Goal: Task Accomplishment & Management: Complete application form

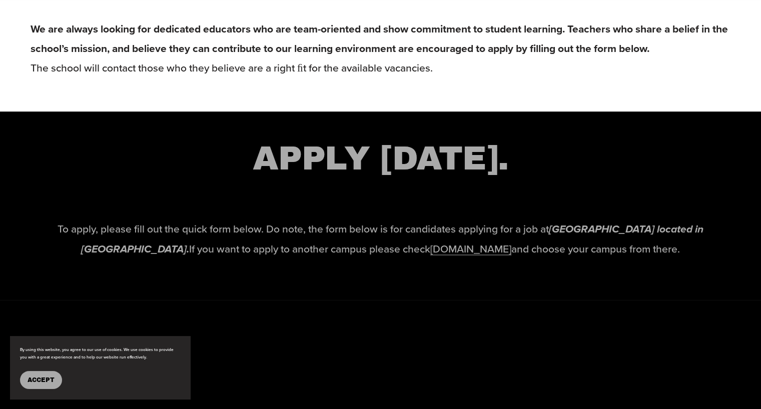
scroll to position [1439, 0]
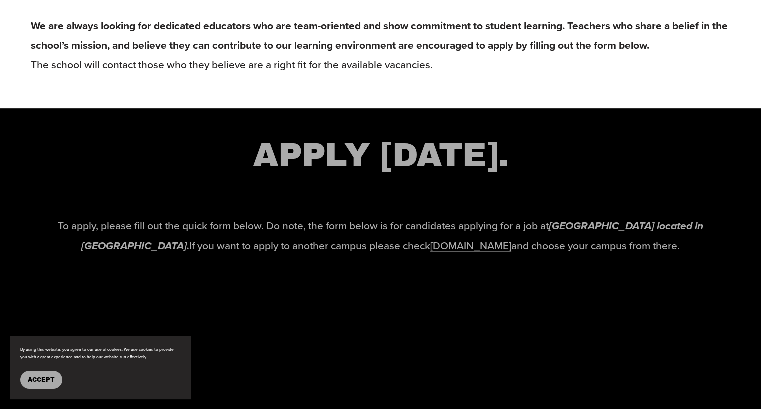
click at [430, 253] on link "[DOMAIN_NAME]" at bounding box center [470, 245] width 81 height 15
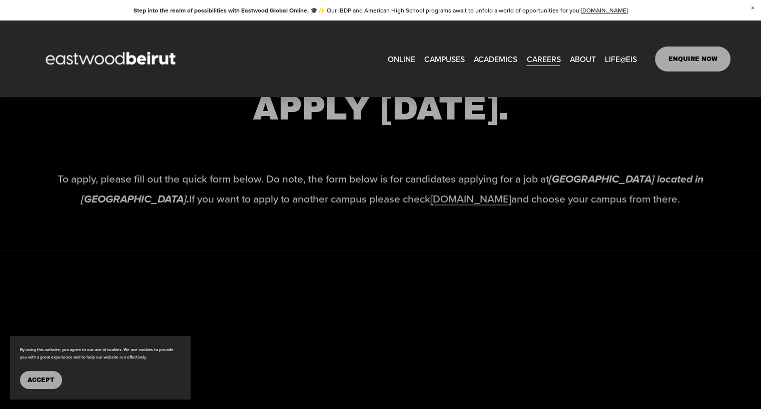
scroll to position [1389, 0]
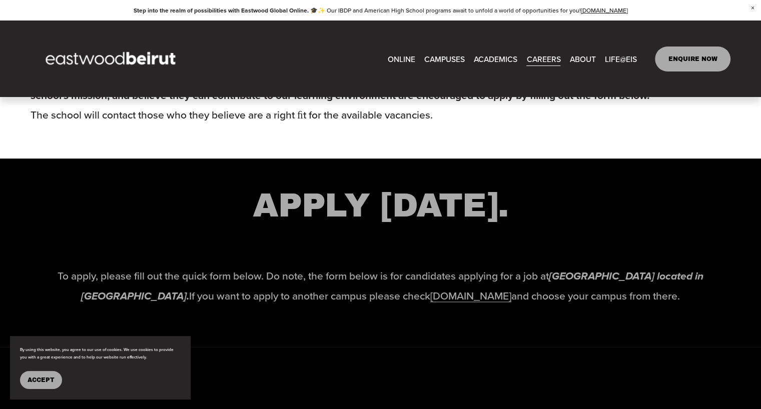
click at [549, 63] on link "CAREERS" at bounding box center [544, 59] width 34 height 16
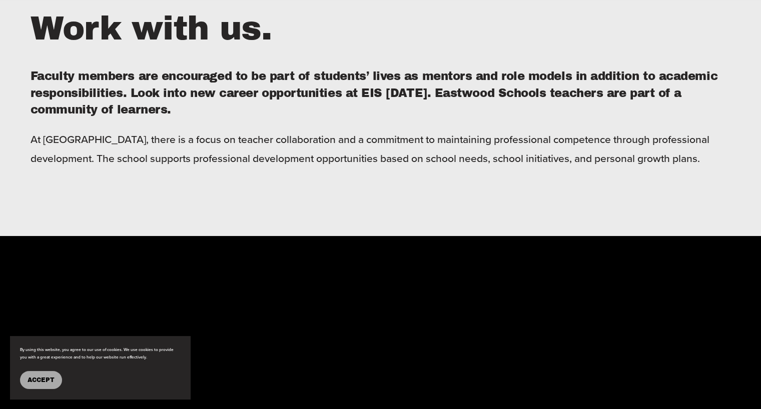
scroll to position [451, 0]
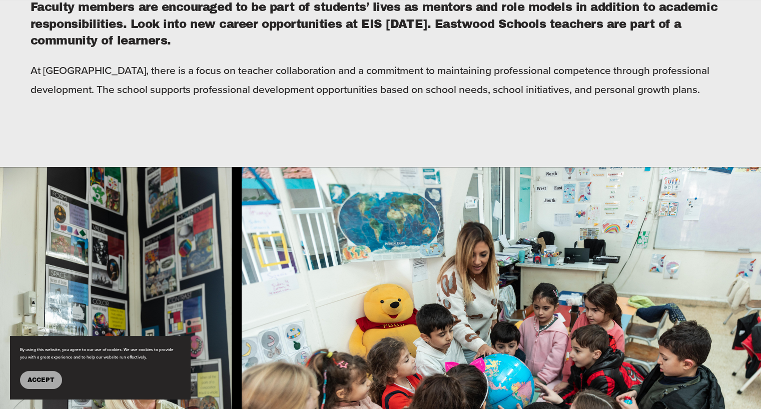
click at [47, 378] on span "Accept" at bounding box center [41, 380] width 27 height 7
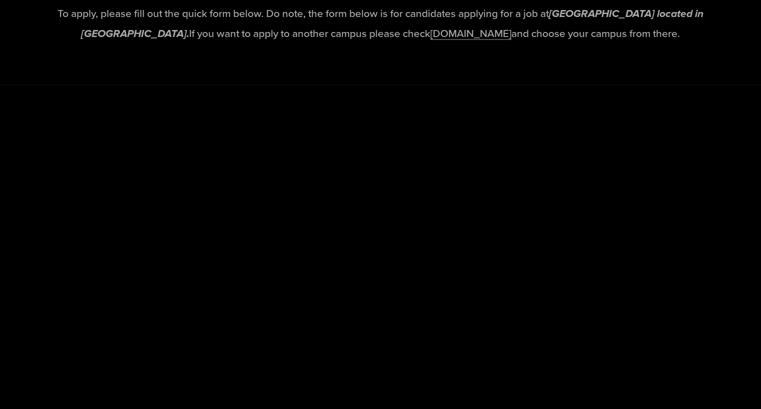
scroll to position [1602, 0]
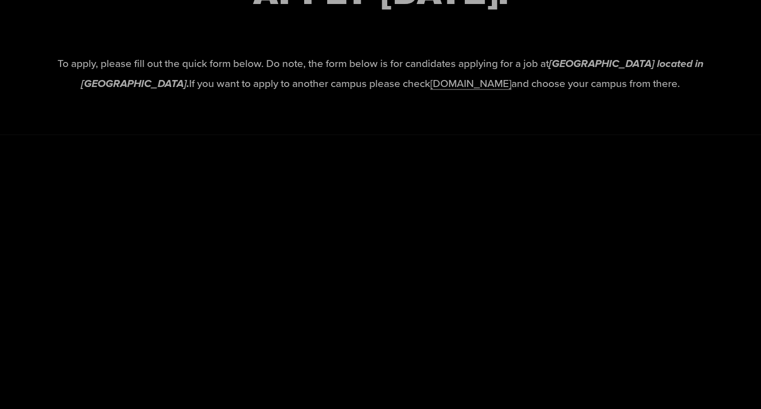
click at [461, 90] on link "[DOMAIN_NAME]" at bounding box center [470, 83] width 81 height 15
